Goal: Information Seeking & Learning: Stay updated

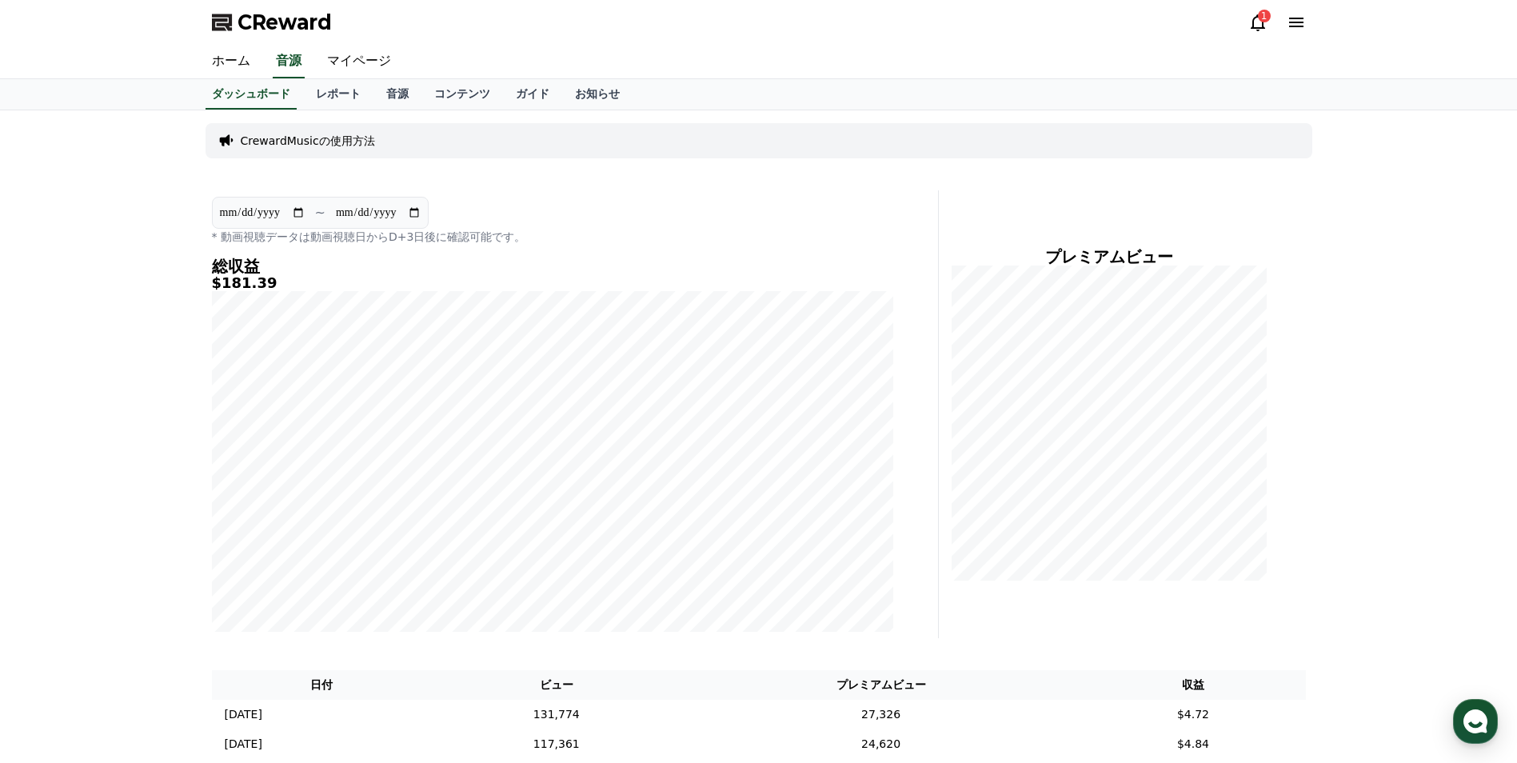
click at [1261, 20] on div "1" at bounding box center [1264, 16] width 13 height 13
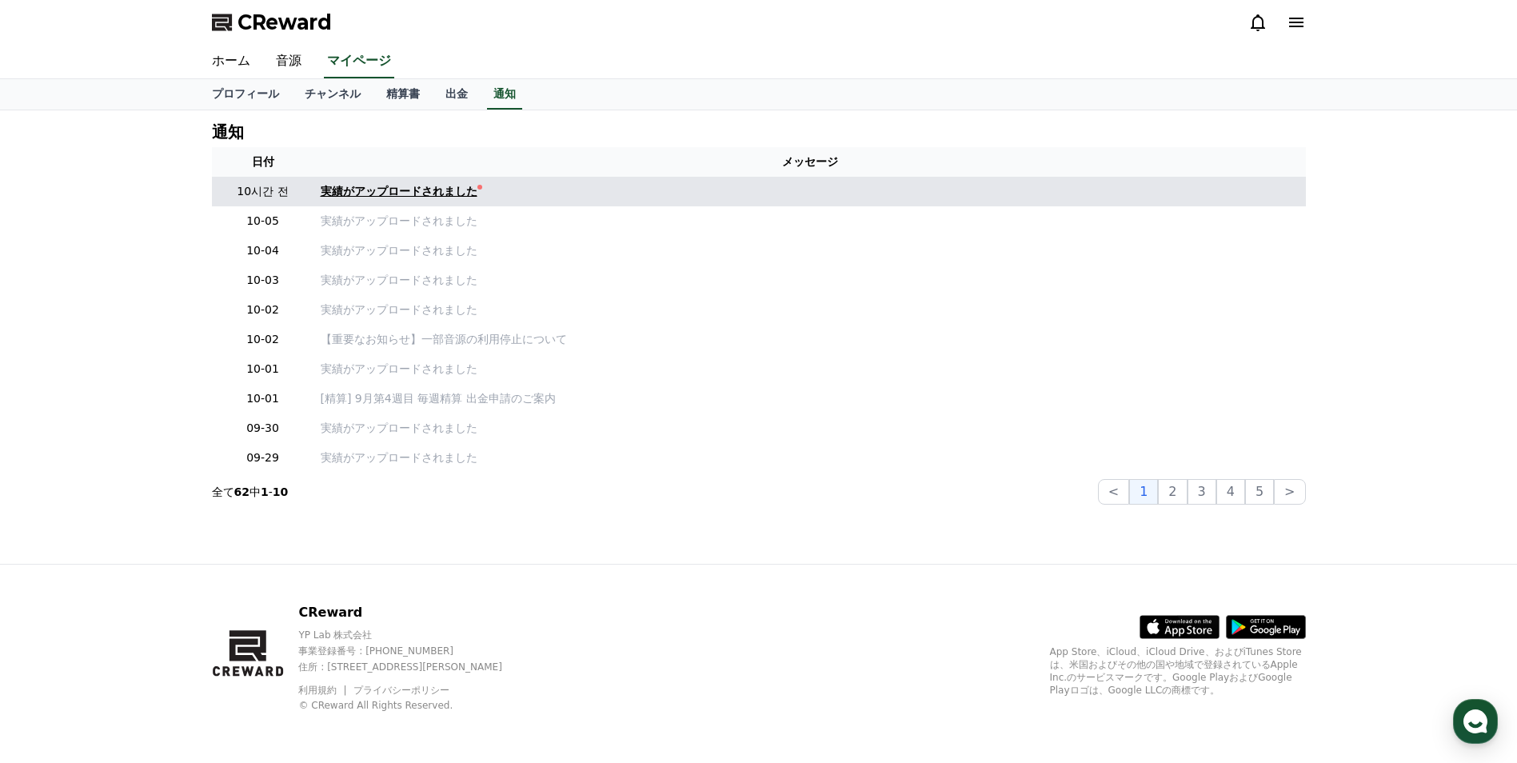
click at [509, 194] on link "実績がアップロードされました" at bounding box center [810, 191] width 979 height 17
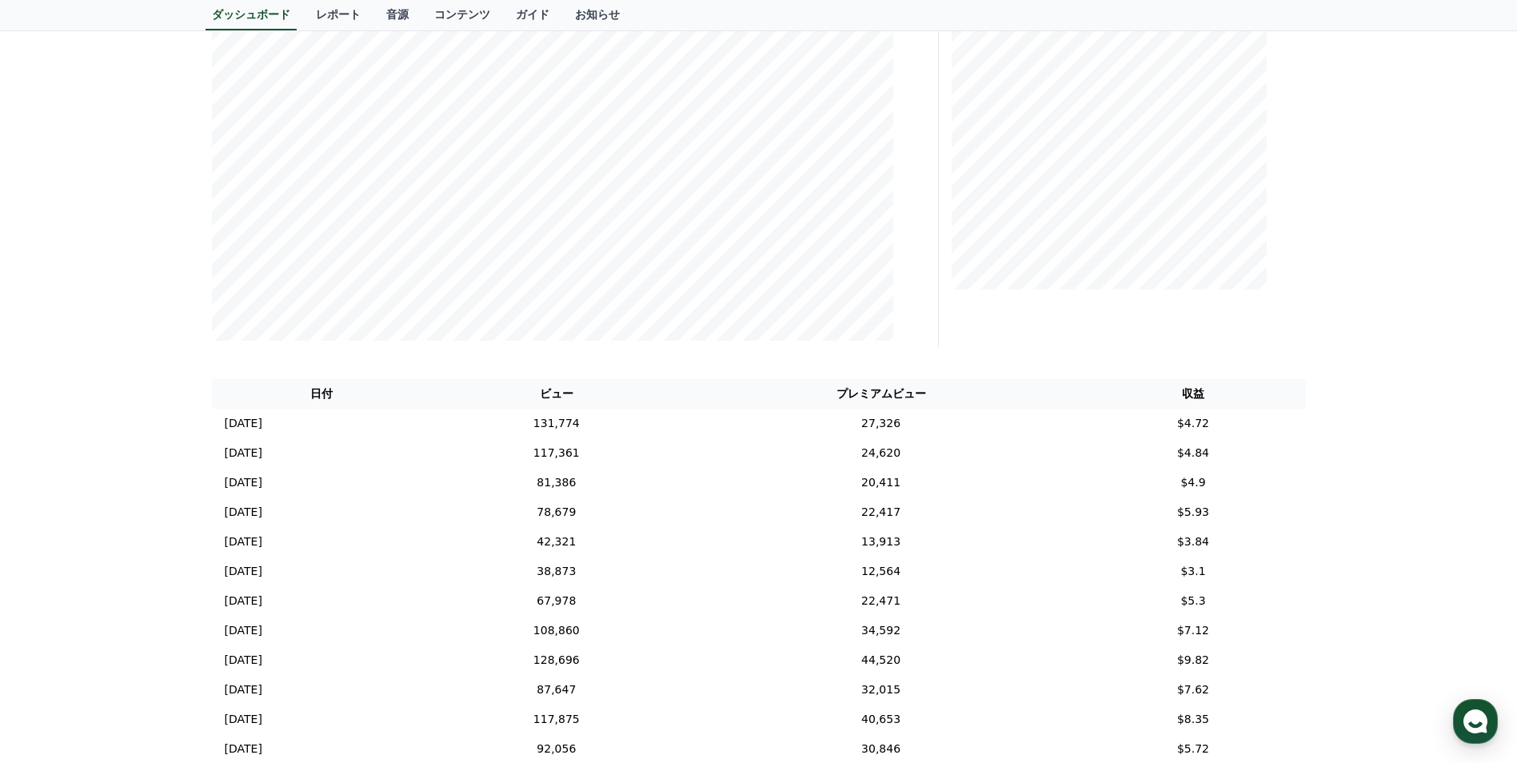
scroll to position [320, 0]
click at [1156, 399] on td "$4.72" at bounding box center [1193, 395] width 225 height 30
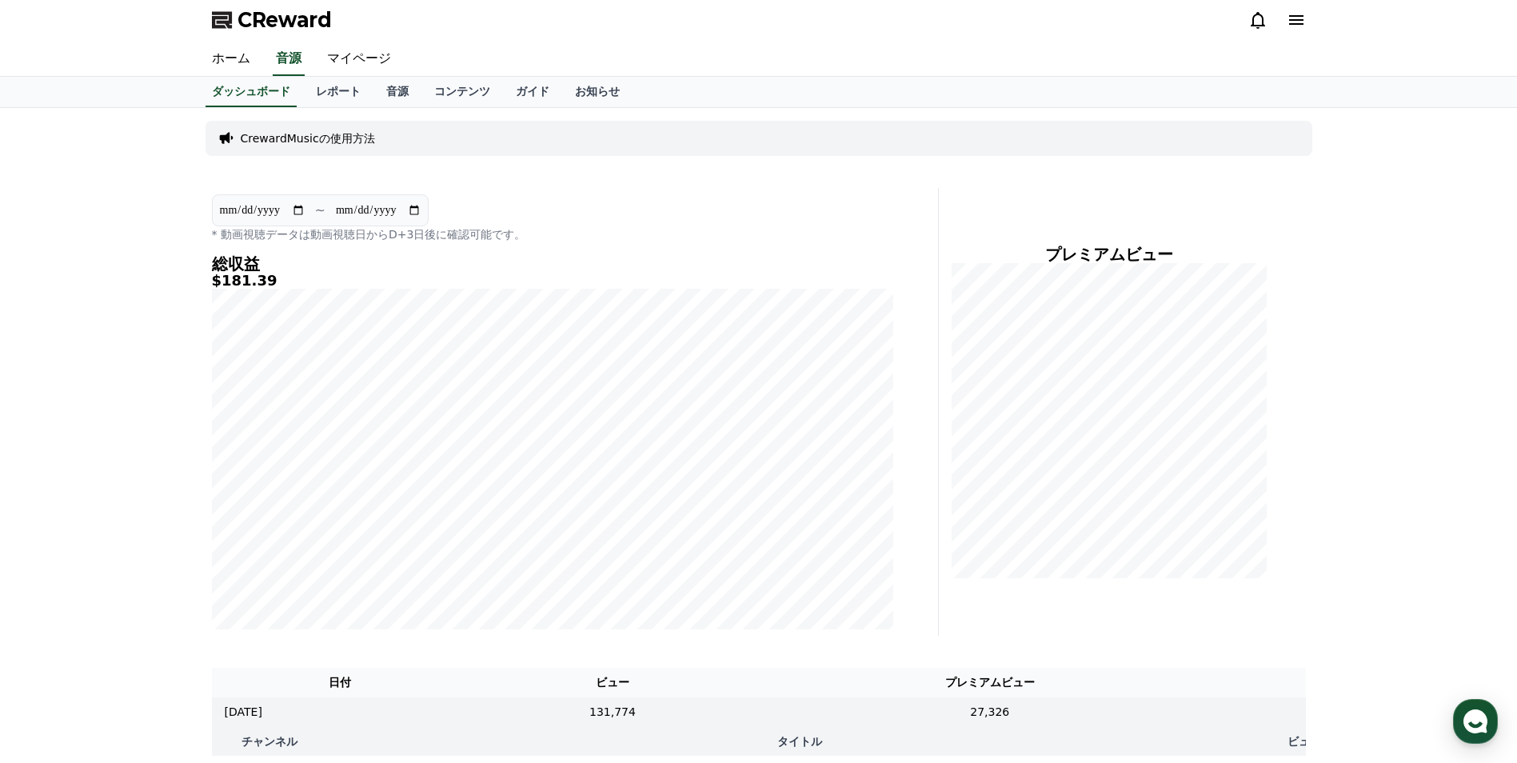
scroll to position [0, 0]
click at [327, 87] on link "レポート" at bounding box center [338, 94] width 70 height 30
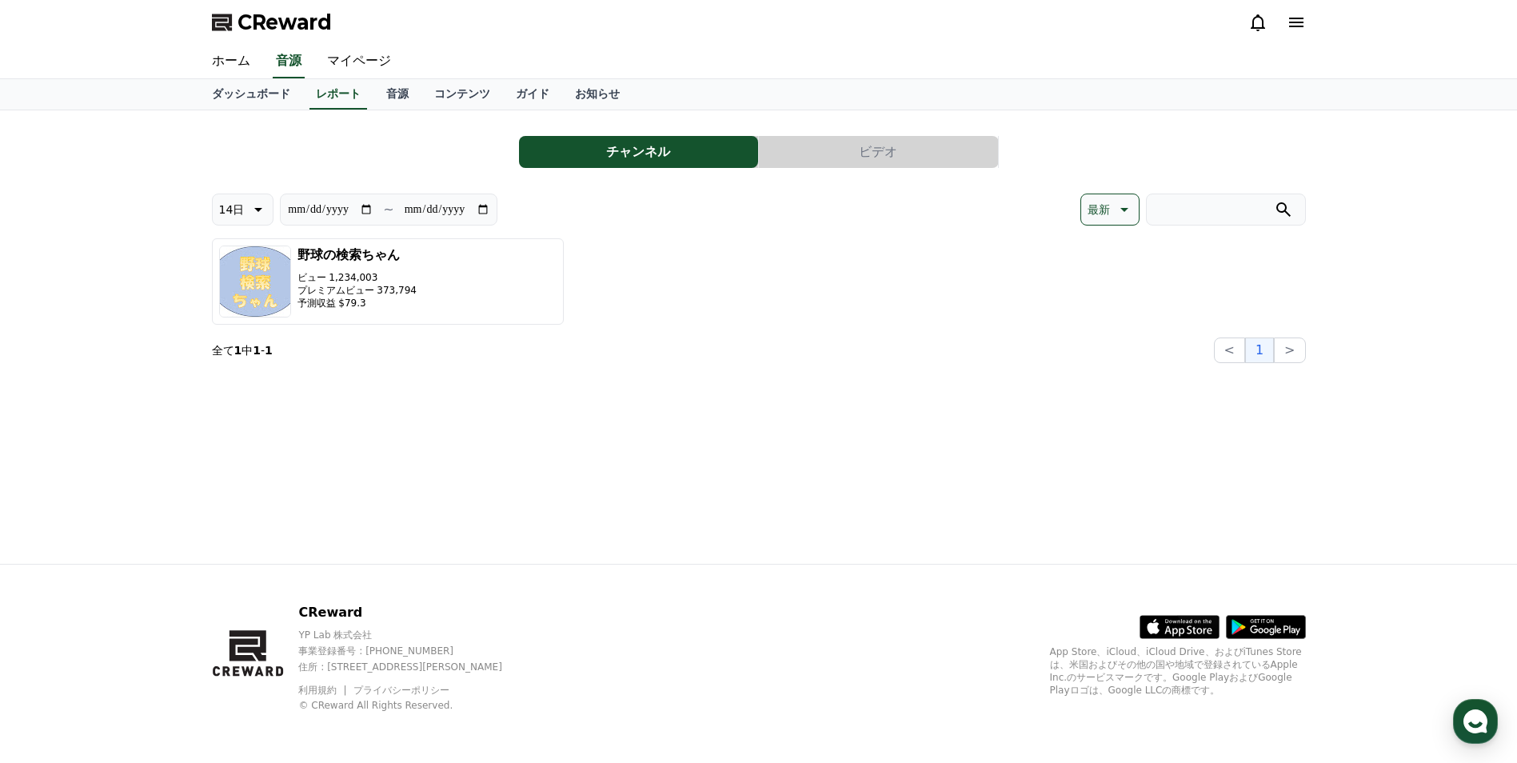
click at [256, 205] on icon at bounding box center [256, 209] width 19 height 19
click at [236, 417] on button "90日" at bounding box center [232, 416] width 38 height 35
type input "**********"
click at [373, 92] on link "音源" at bounding box center [397, 94] width 48 height 30
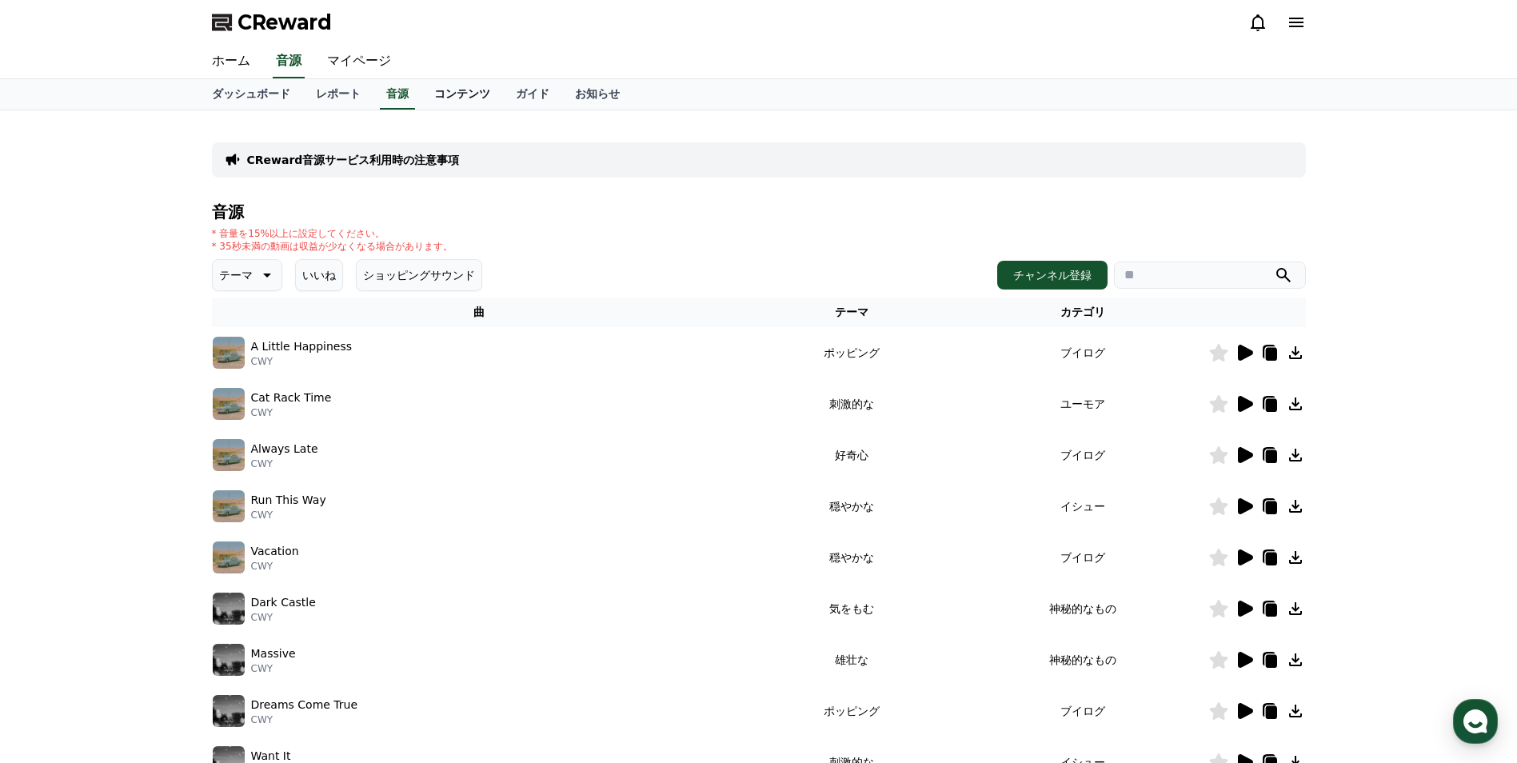
click at [428, 90] on link "コンテンツ" at bounding box center [462, 94] width 82 height 30
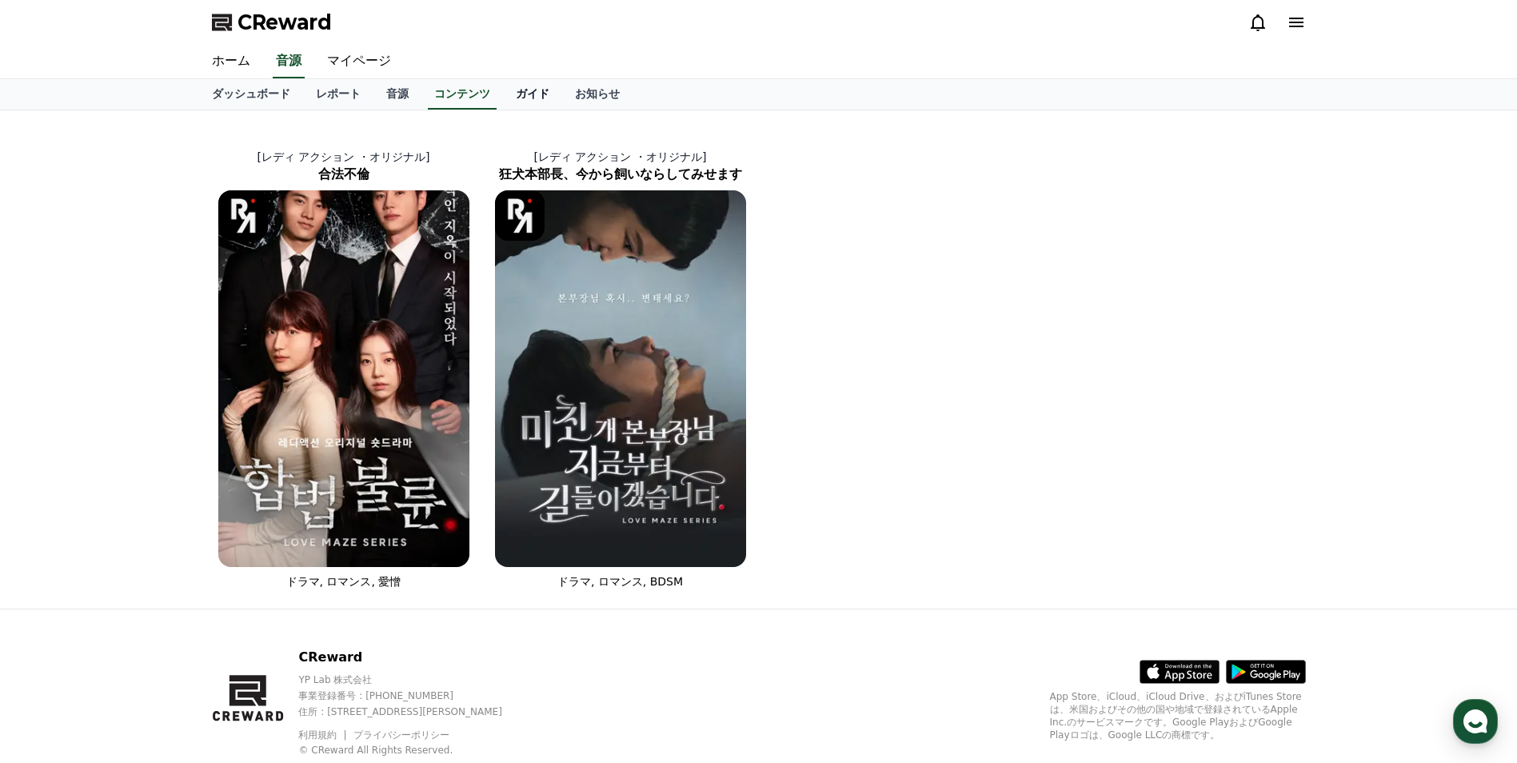
click at [503, 94] on link "ガイド" at bounding box center [532, 94] width 59 height 30
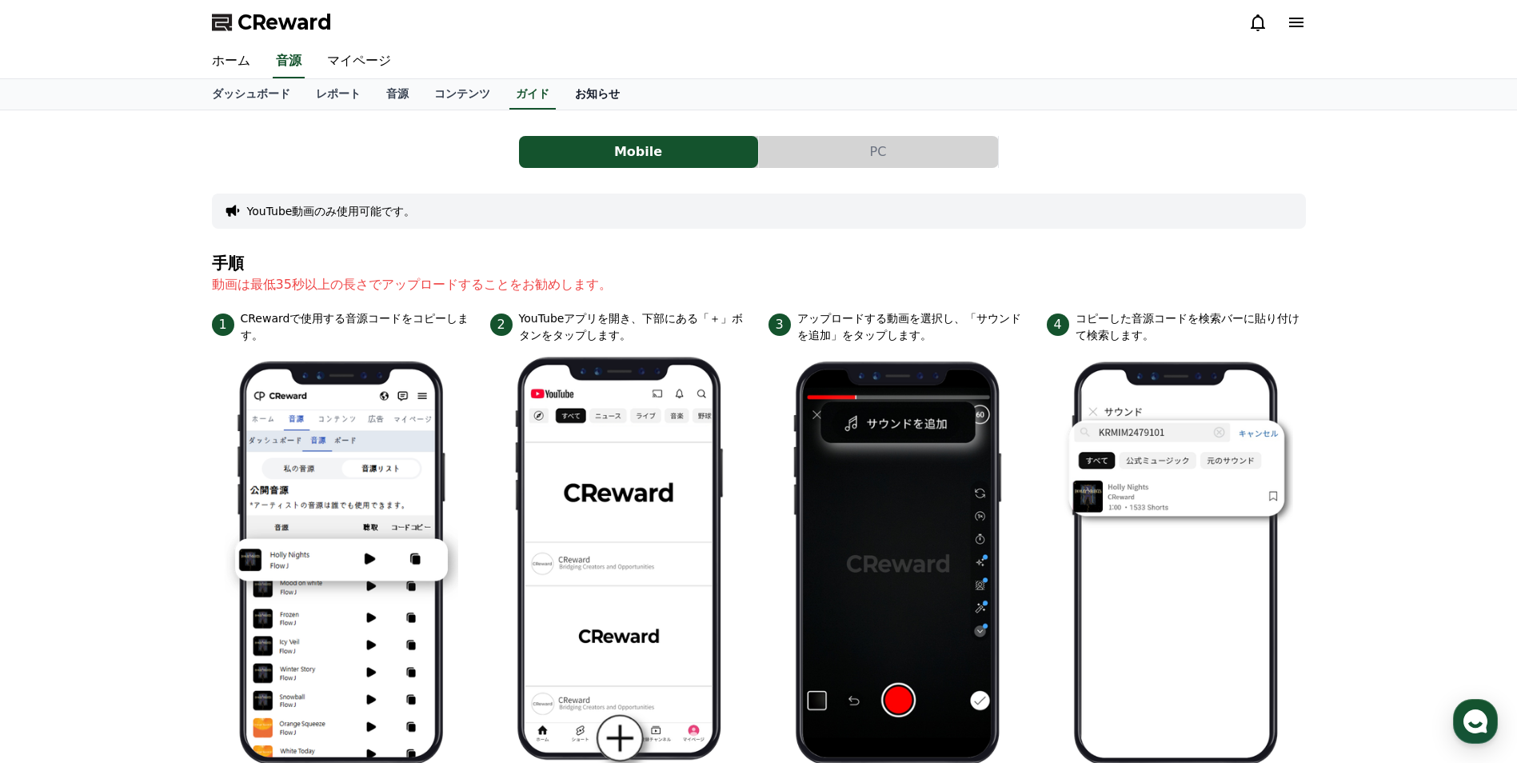
click at [562, 94] on link "お知らせ" at bounding box center [597, 94] width 70 height 30
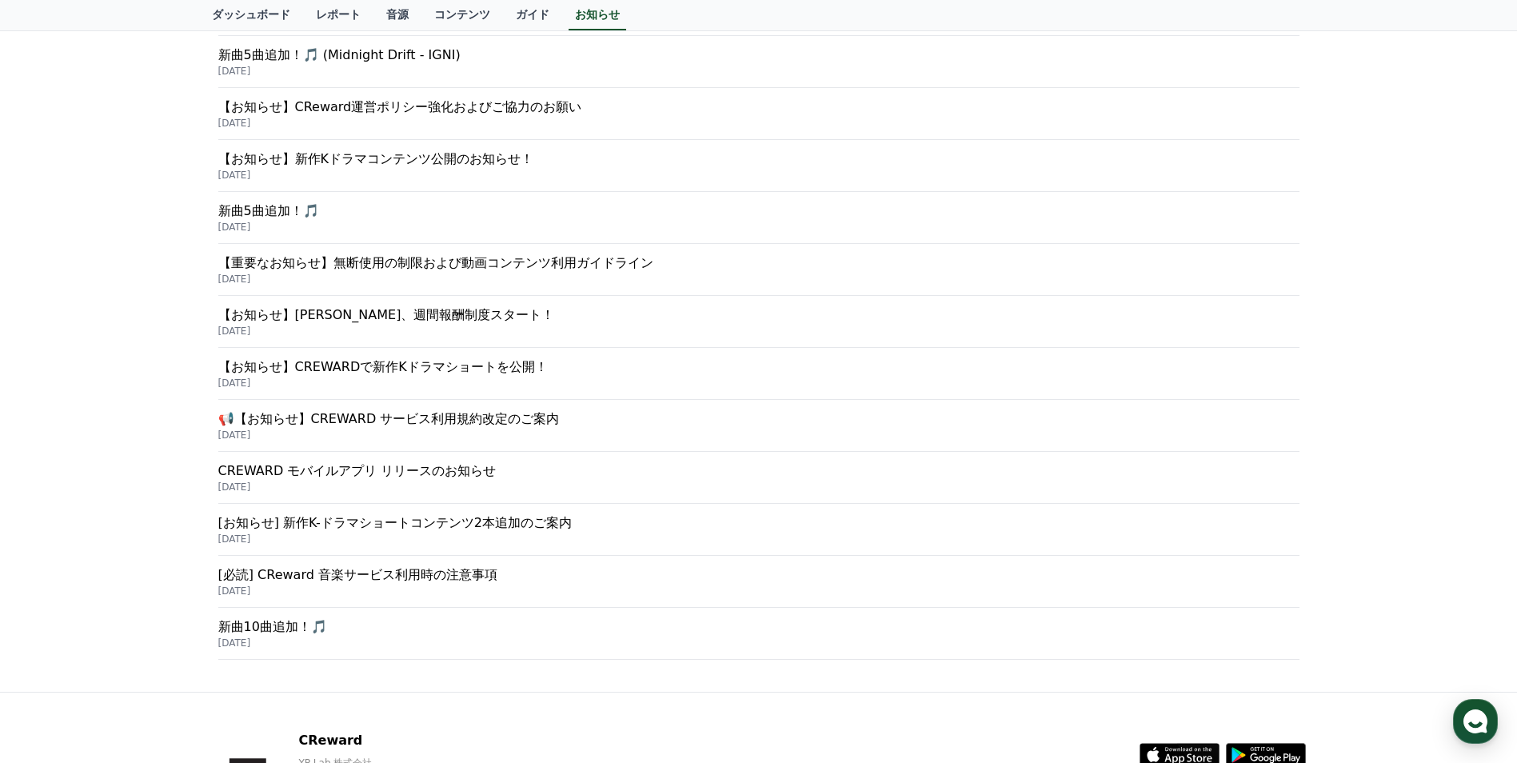
scroll to position [480, 0]
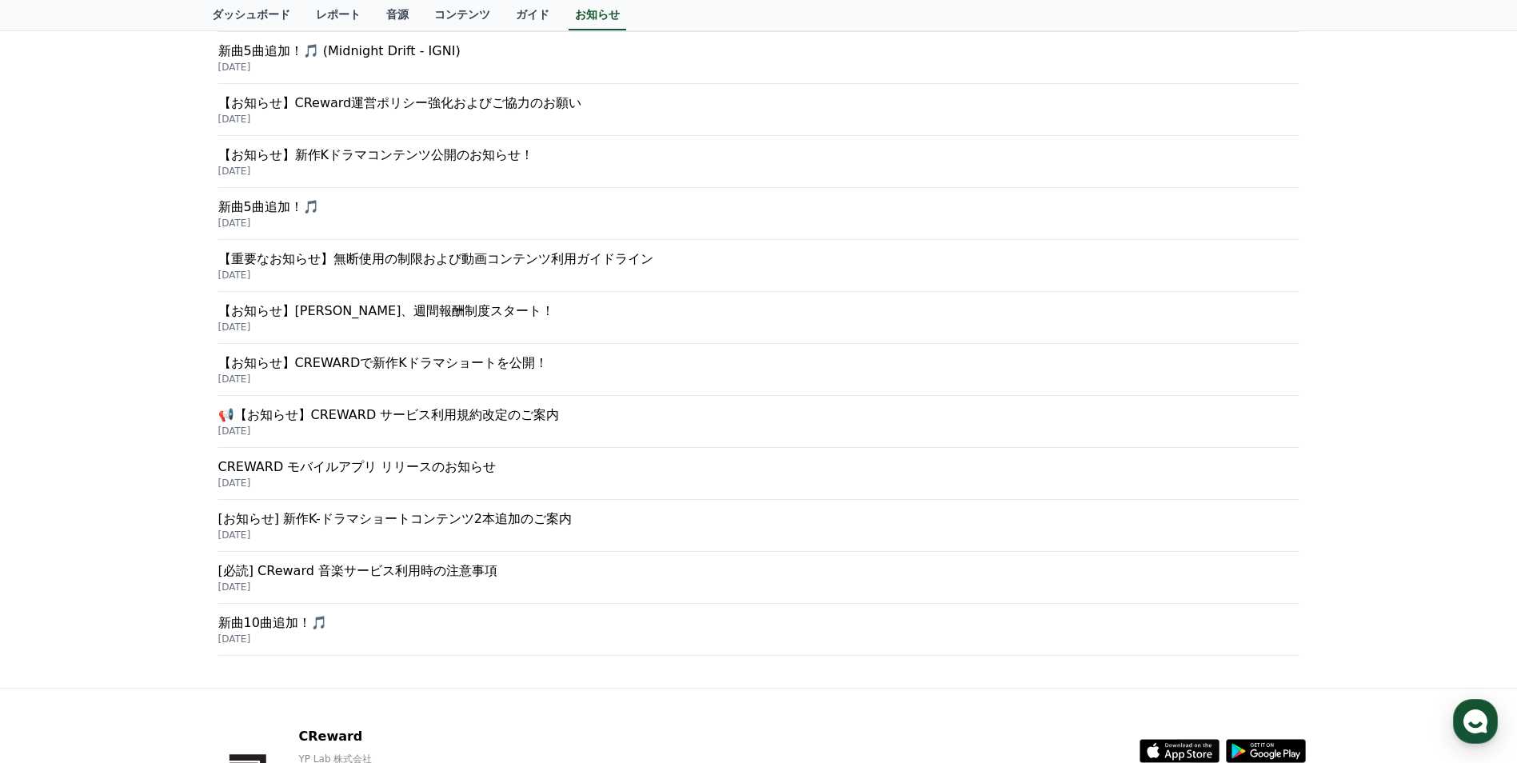
click at [516, 312] on p "【お知らせ】[PERSON_NAME]、週間報酬制度スタート！" at bounding box center [758, 311] width 1081 height 19
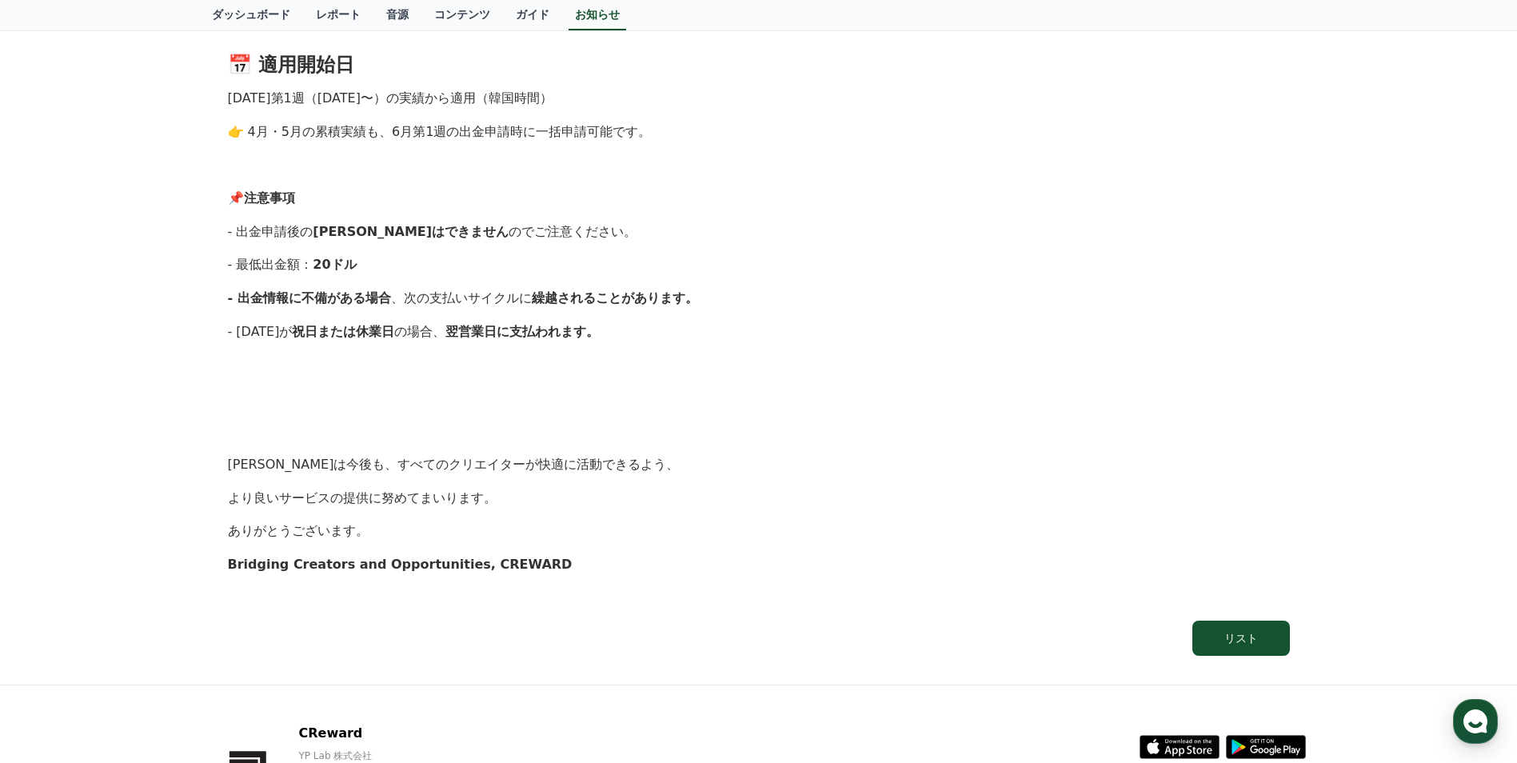
scroll to position [1280, 0]
